Goal: Navigation & Orientation: Go to known website

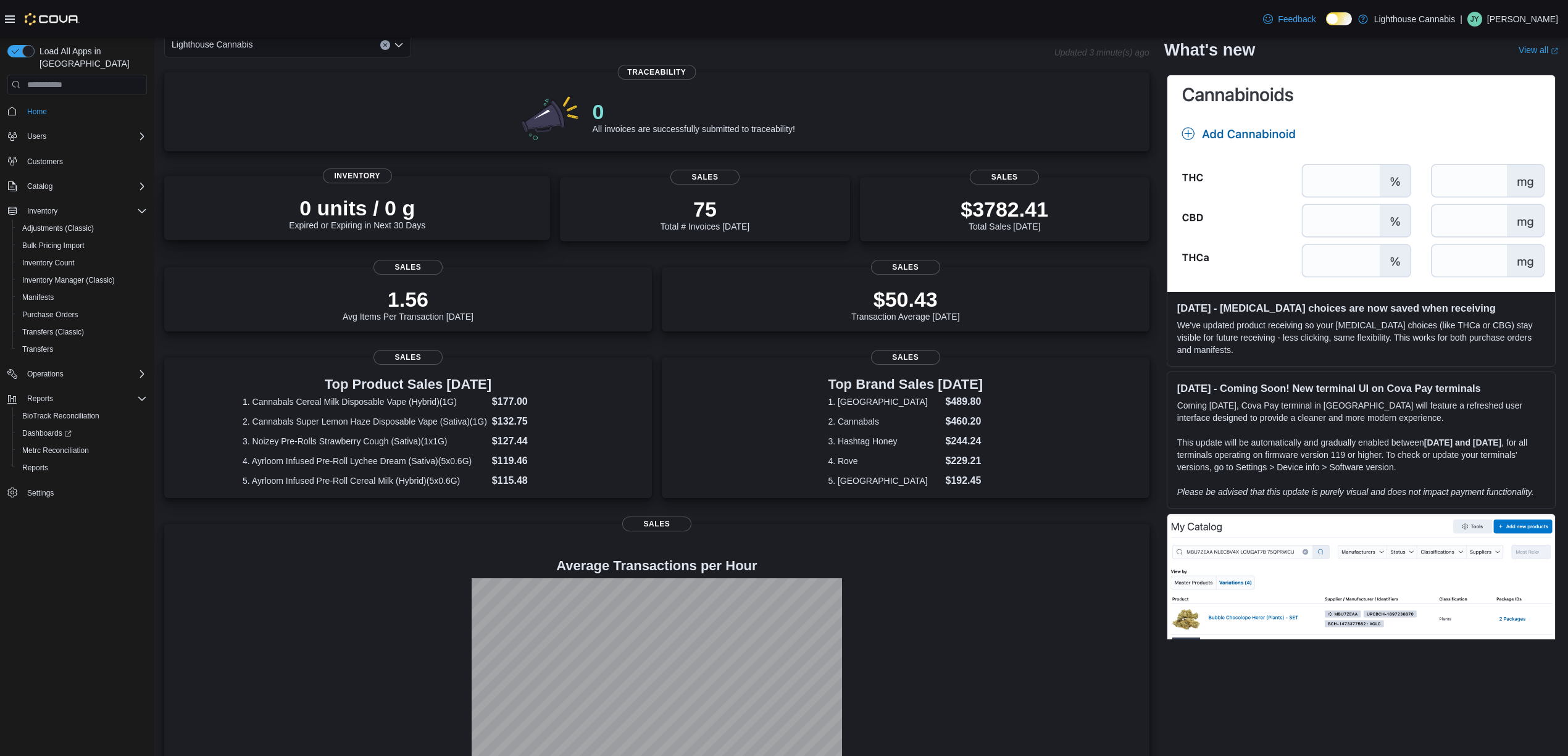
scroll to position [105, 0]
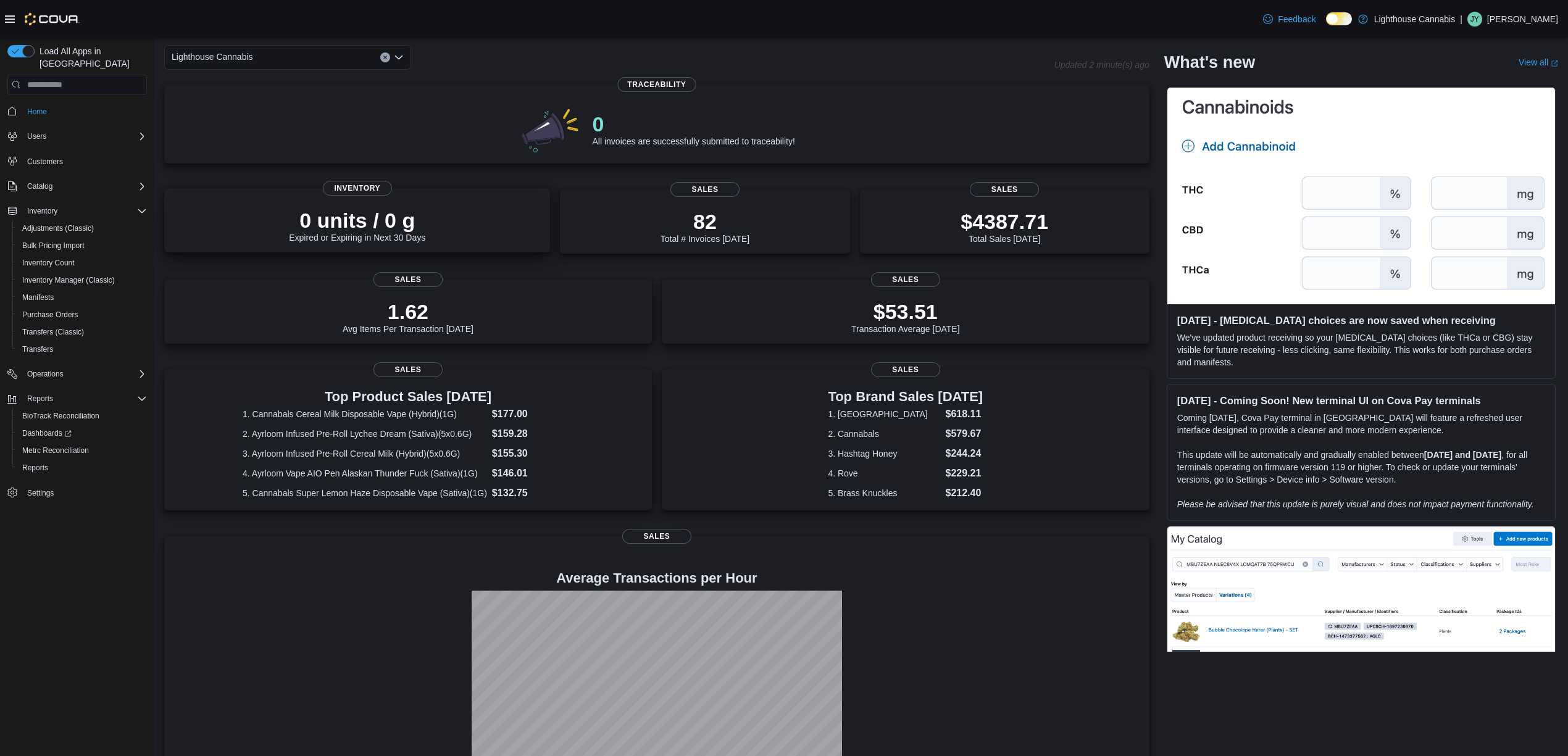
scroll to position [105, 0]
